Goal: Use online tool/utility: Utilize a website feature to perform a specific function

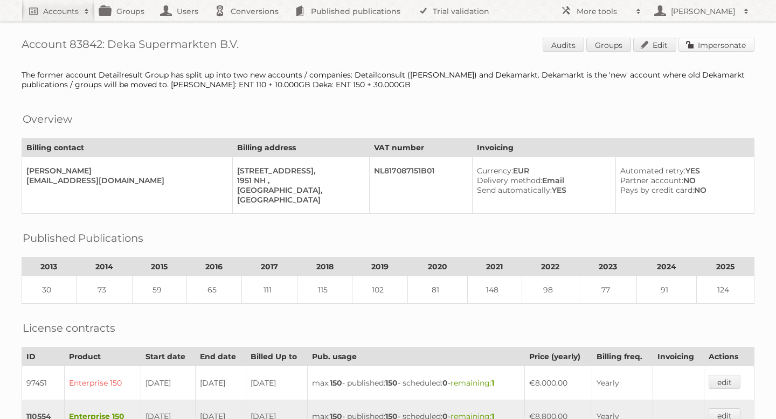
click at [712, 45] on link "Impersonate" at bounding box center [716, 45] width 76 height 14
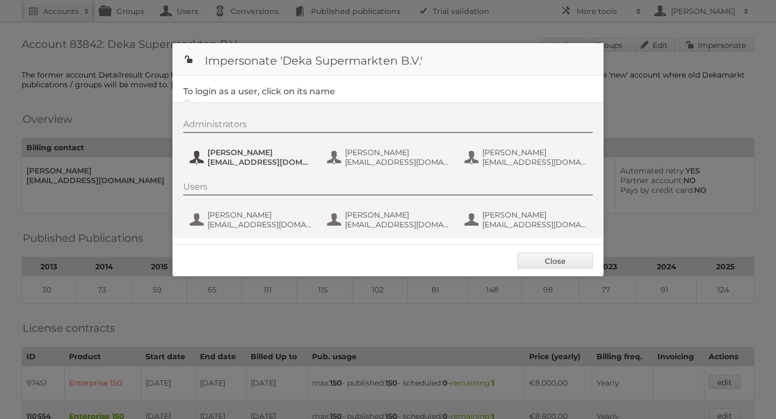
click at [273, 156] on span "Delany van Damme" at bounding box center [259, 153] width 104 height 10
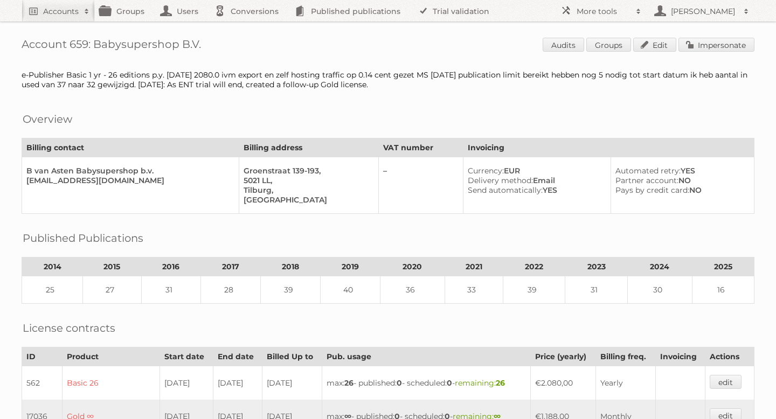
click at [701, 35] on div "Account 659: Babysupershop B.V. Audits Groups Edit Impersonate e-Publisher Basi…" at bounding box center [388, 410] width 776 height 820
click at [695, 44] on link "Impersonate" at bounding box center [716, 45] width 76 height 14
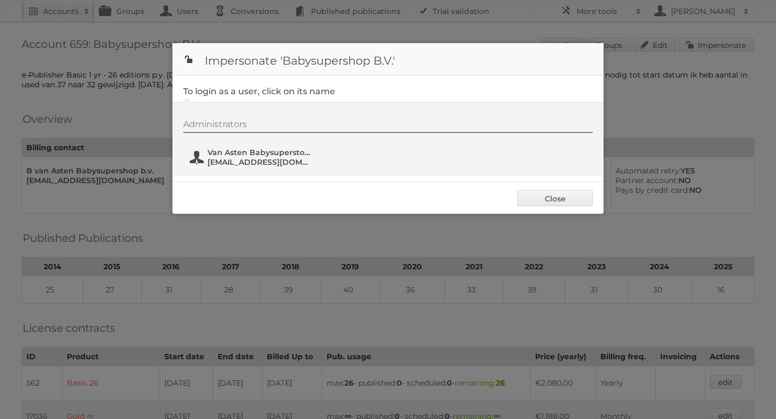
click at [233, 152] on span "Van Asten Babysuperstore" at bounding box center [259, 153] width 104 height 10
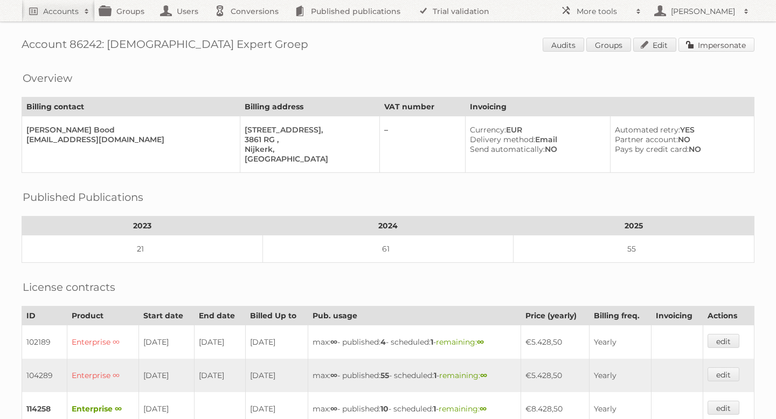
click at [709, 45] on link "Impersonate" at bounding box center [716, 45] width 76 height 14
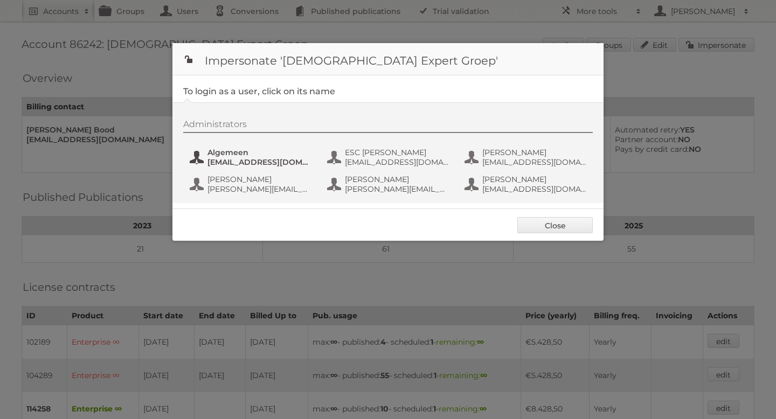
click at [273, 157] on span "Algemeen" at bounding box center [259, 153] width 104 height 10
